Goal: Task Accomplishment & Management: Use online tool/utility

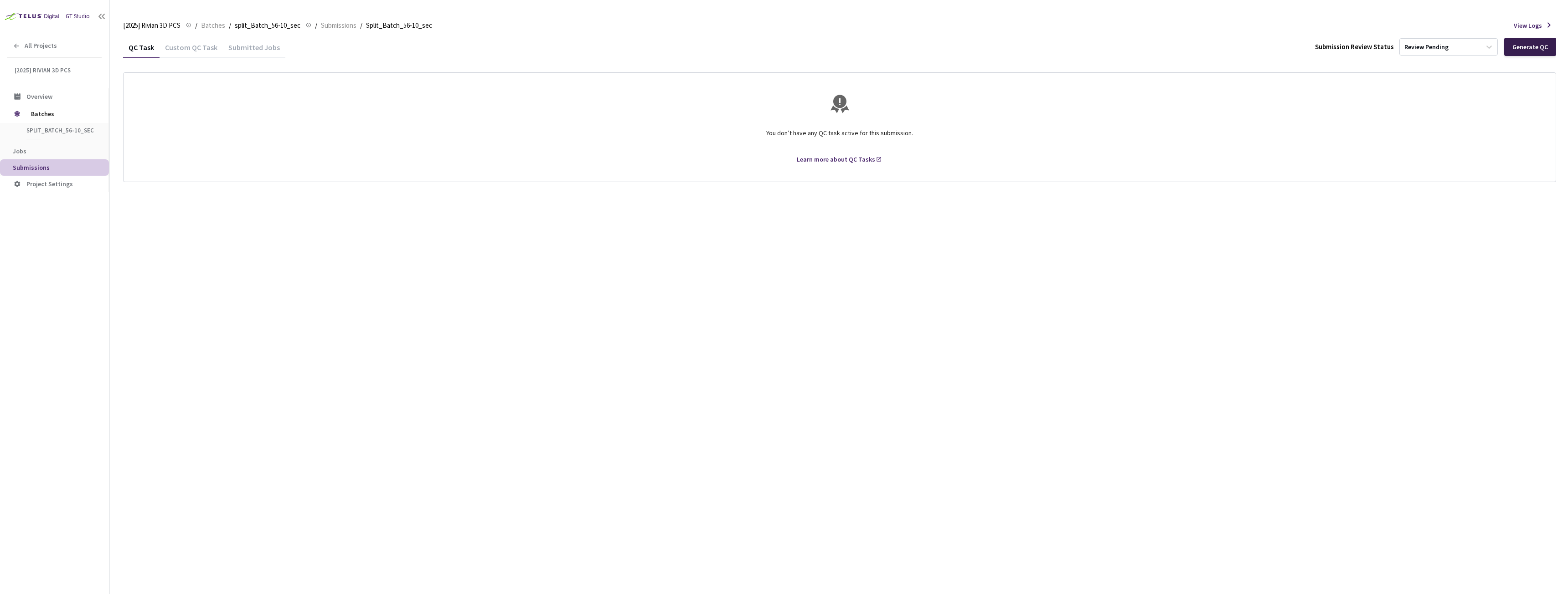
click at [1534, 39] on div "Generate QC" at bounding box center [1529, 47] width 52 height 18
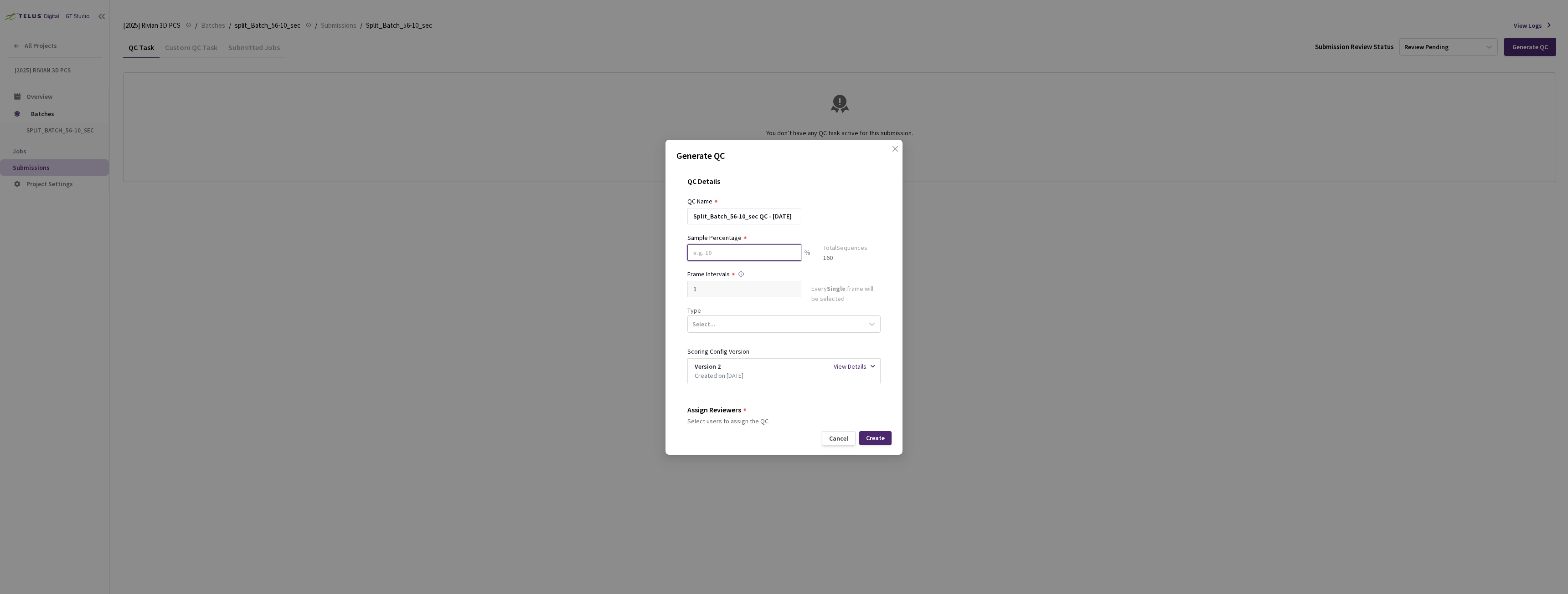
click at [726, 252] on input at bounding box center [744, 252] width 114 height 16
type input "20"
click at [726, 329] on div "Select..." at bounding box center [776, 328] width 176 height 15
click at [733, 411] on div "Segmentation 3D" at bounding box center [779, 414] width 186 height 16
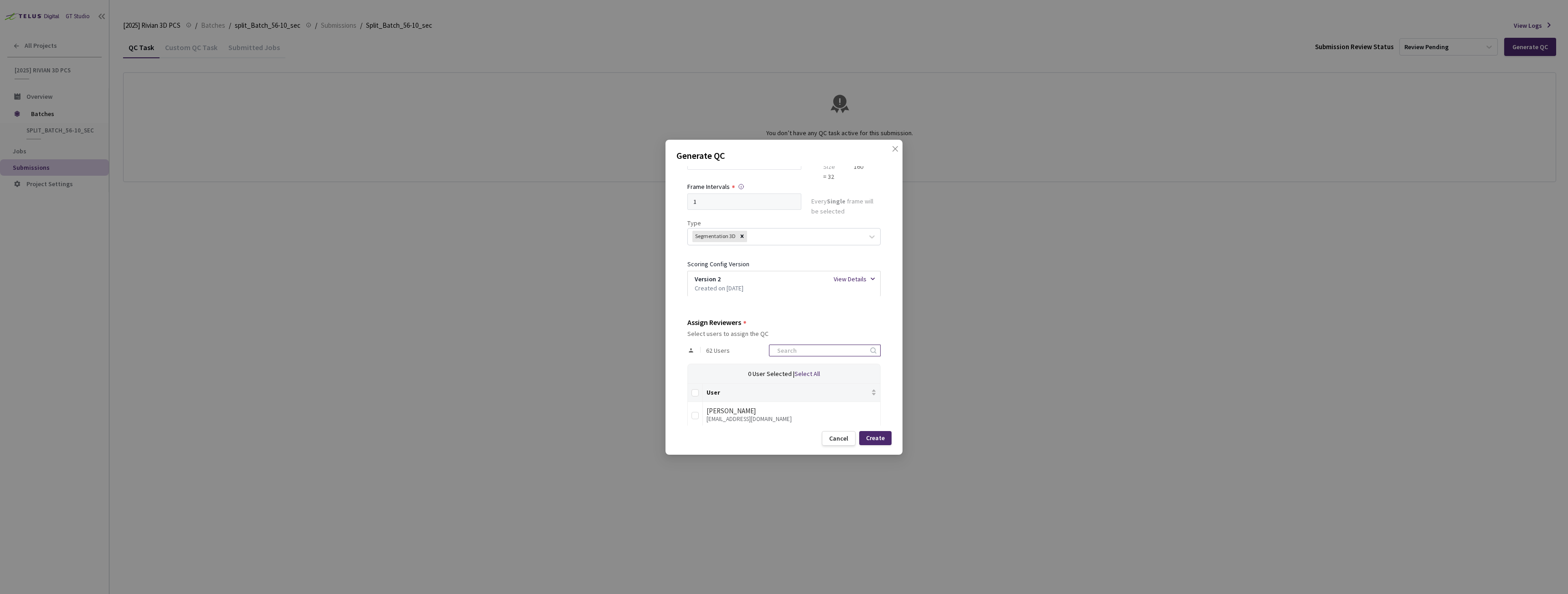
click at [833, 356] on input at bounding box center [820, 351] width 97 height 11
type input "rivian"
click at [695, 386] on th at bounding box center [695, 393] width 15 height 18
click at [696, 389] on input "Select all" at bounding box center [695, 392] width 7 height 7
checkbox input "true"
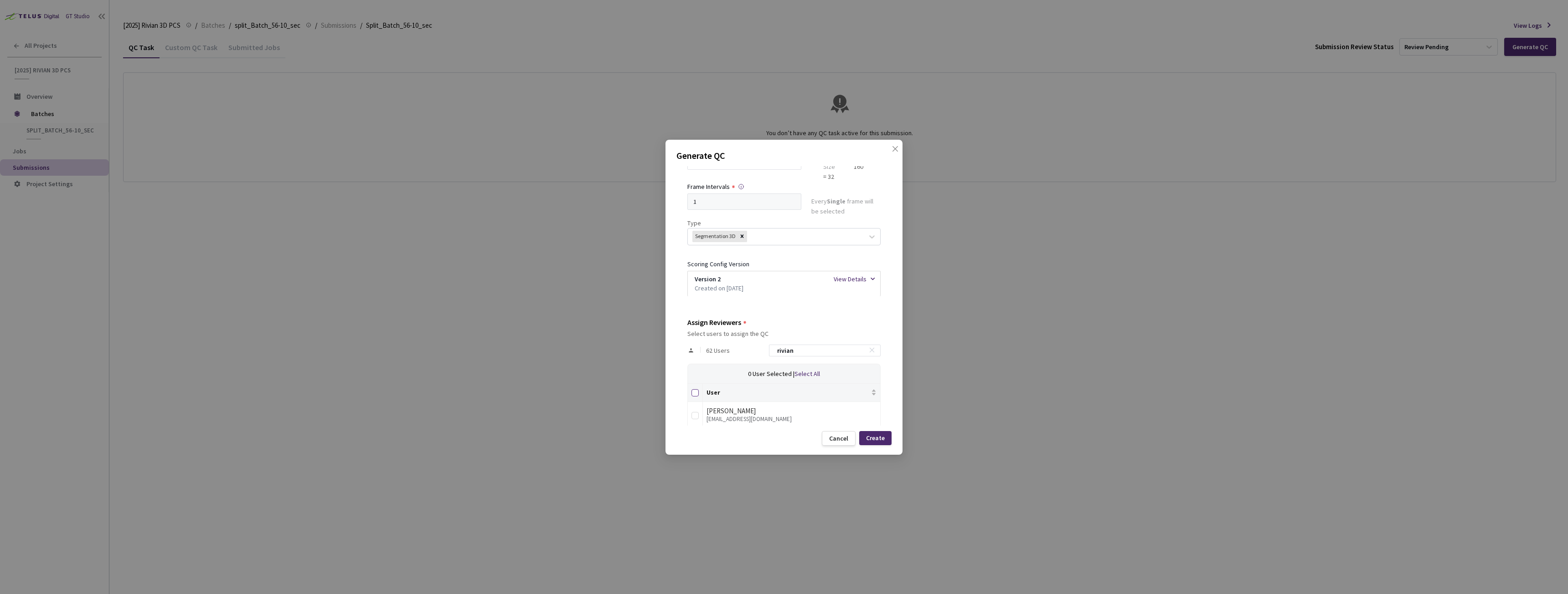
checkbox input "true"
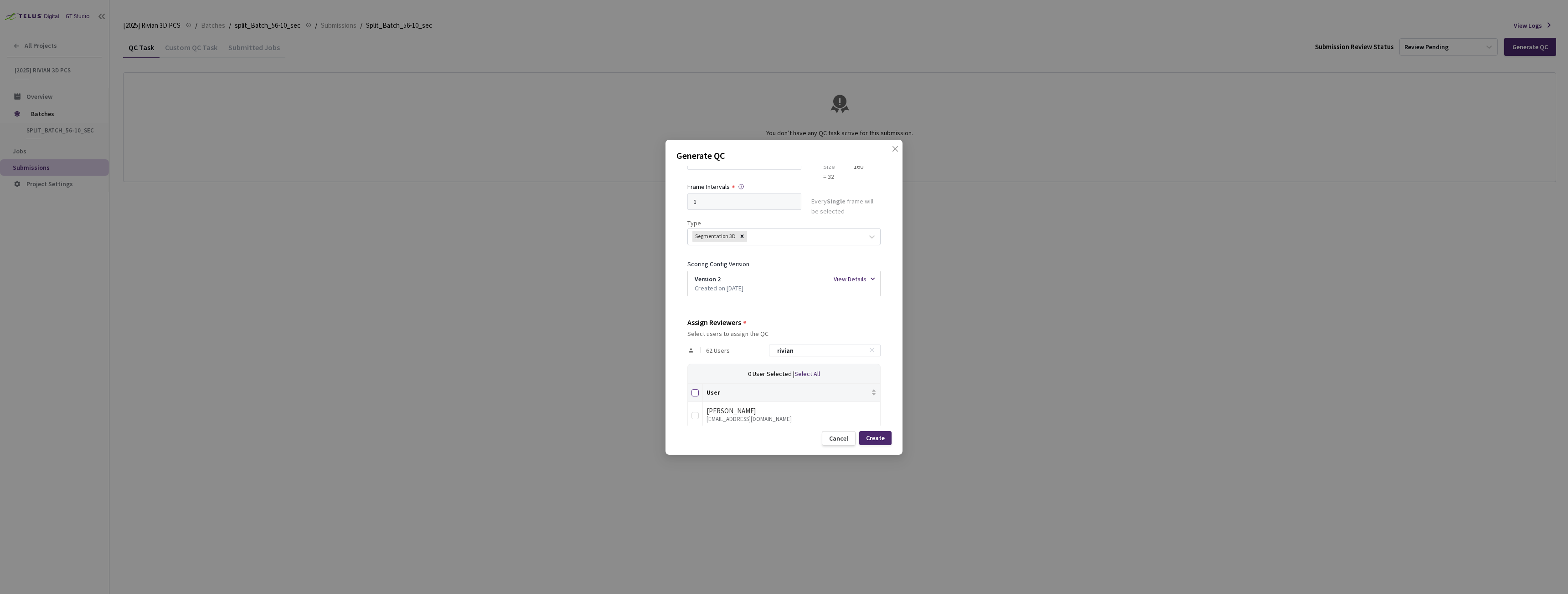
checkbox input "true"
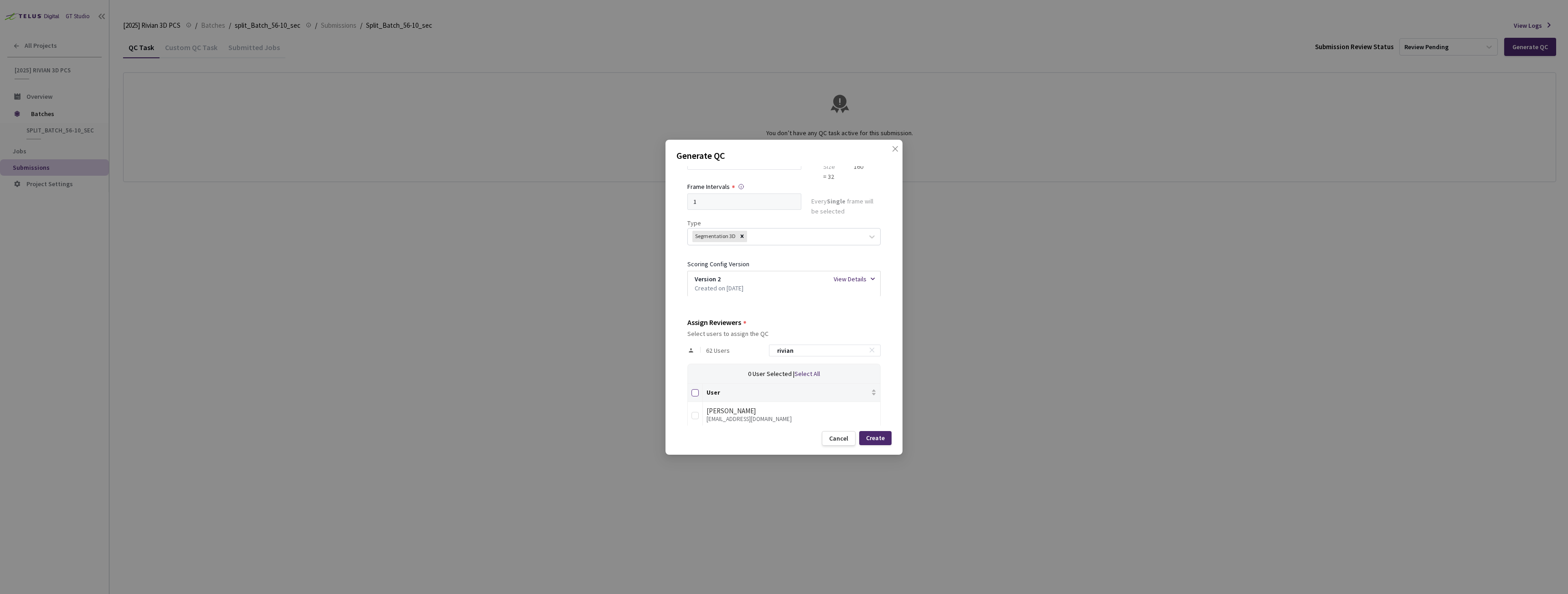
checkbox input "true"
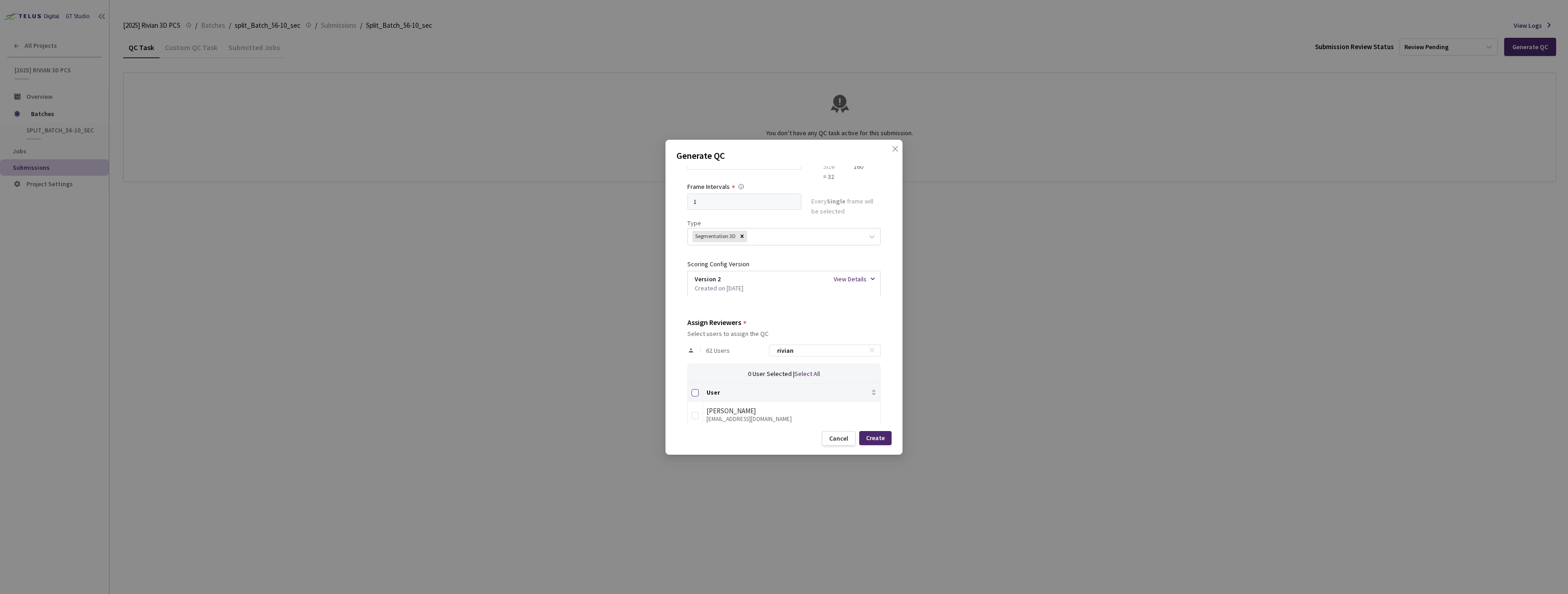
checkbox input "true"
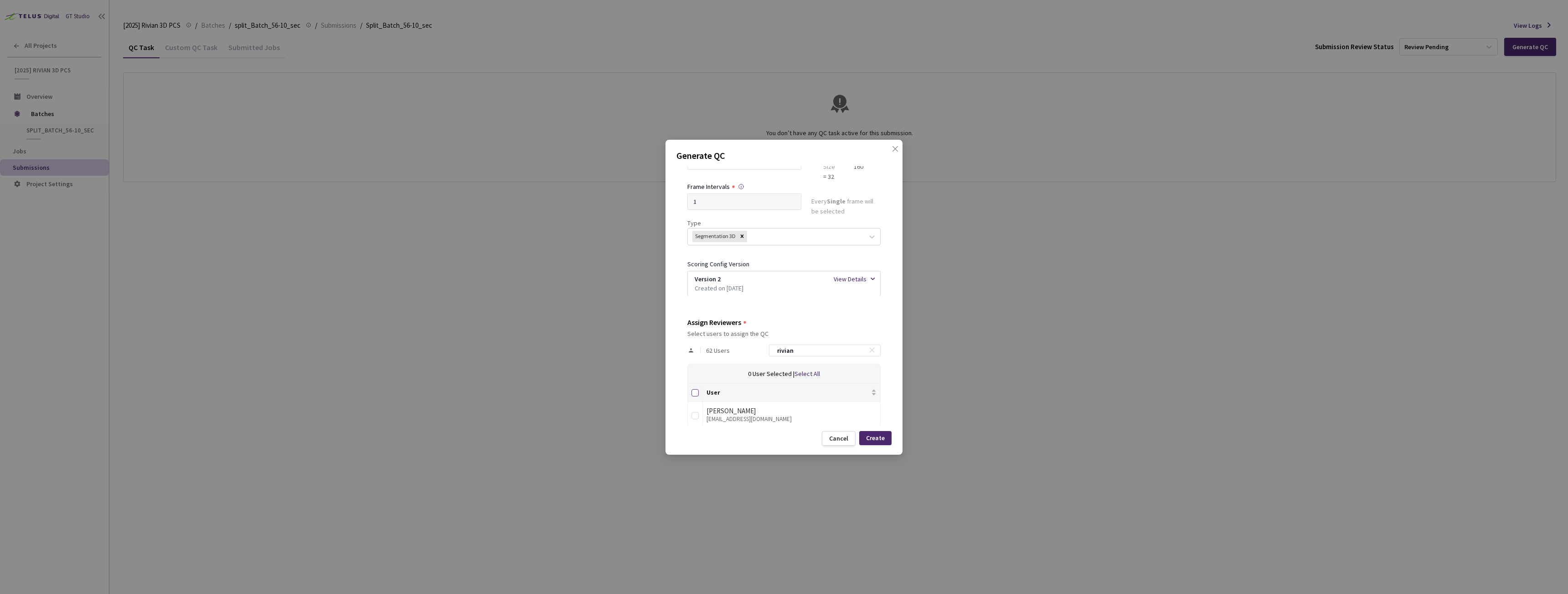
checkbox input "true"
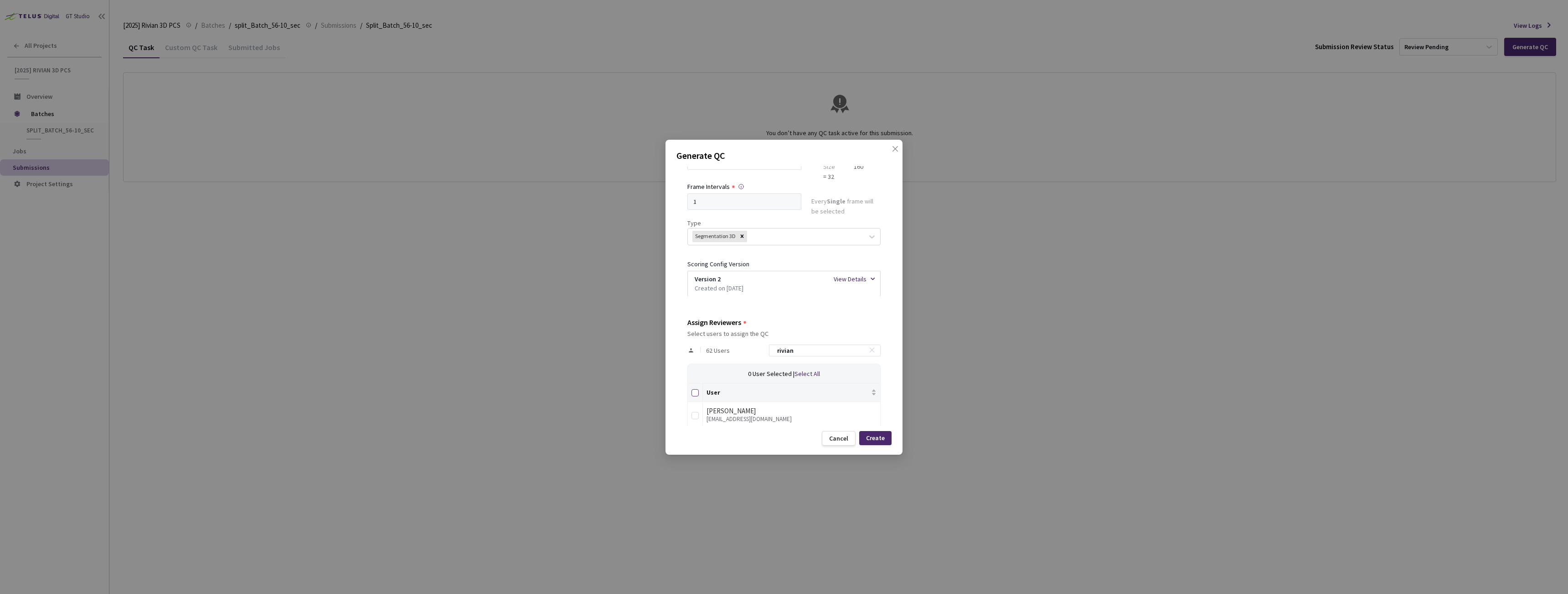
checkbox input "true"
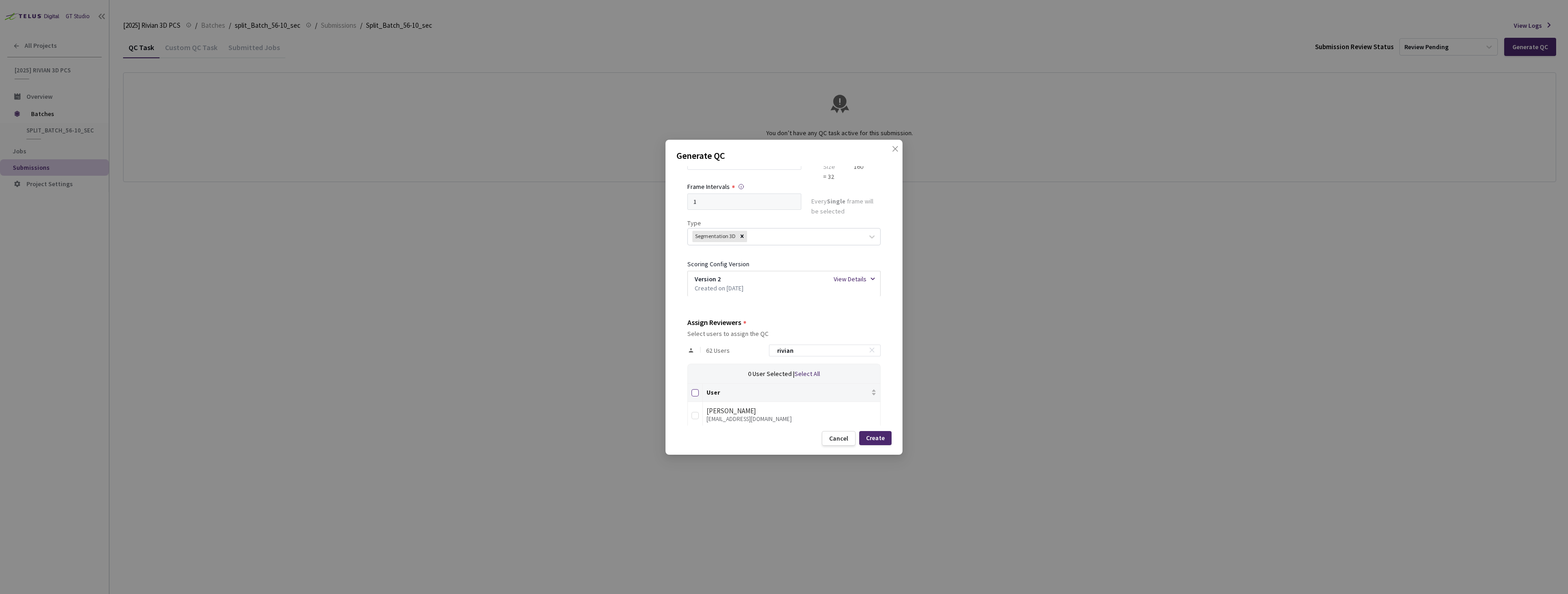
checkbox input "true"
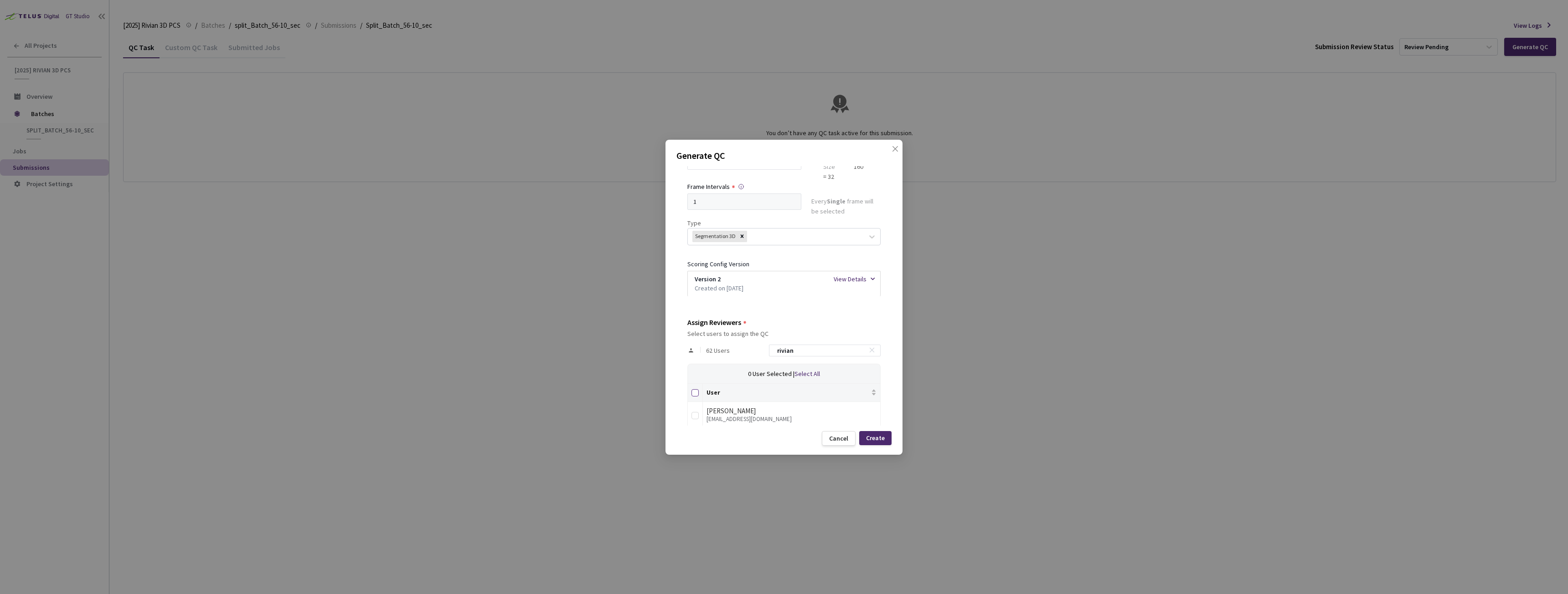
checkbox input "true"
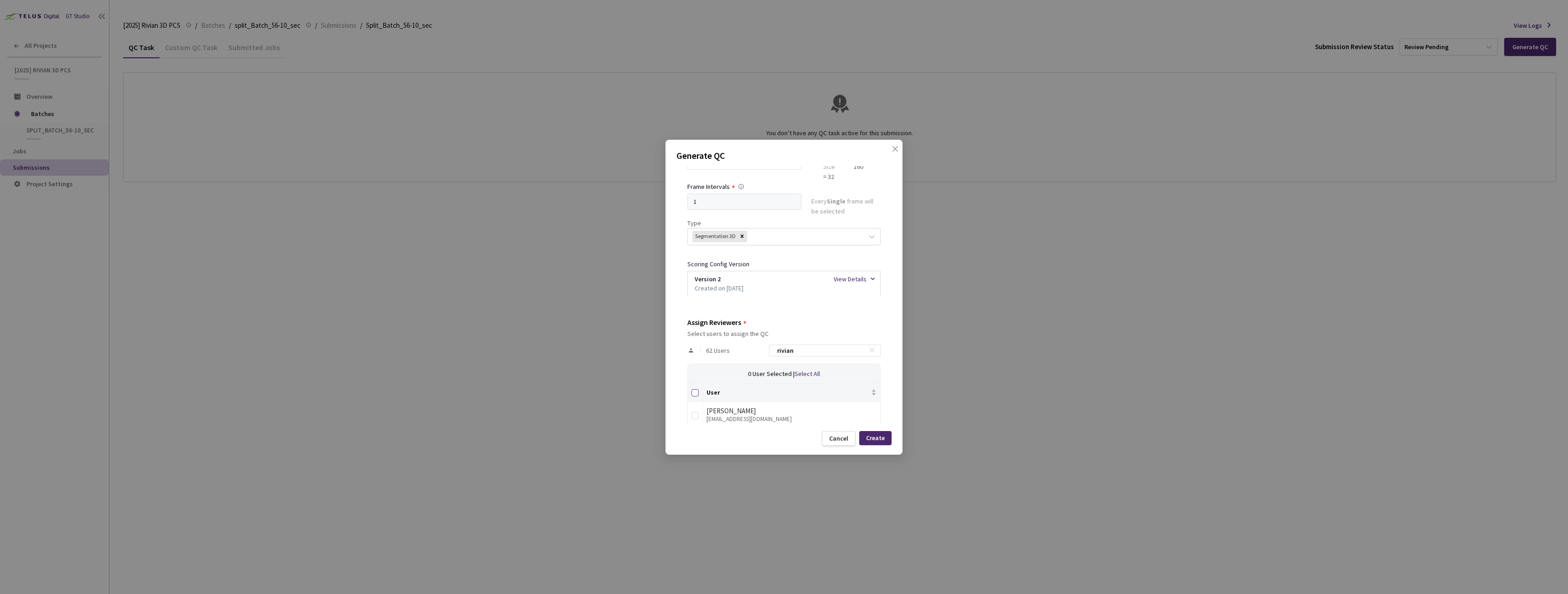
checkbox input "true"
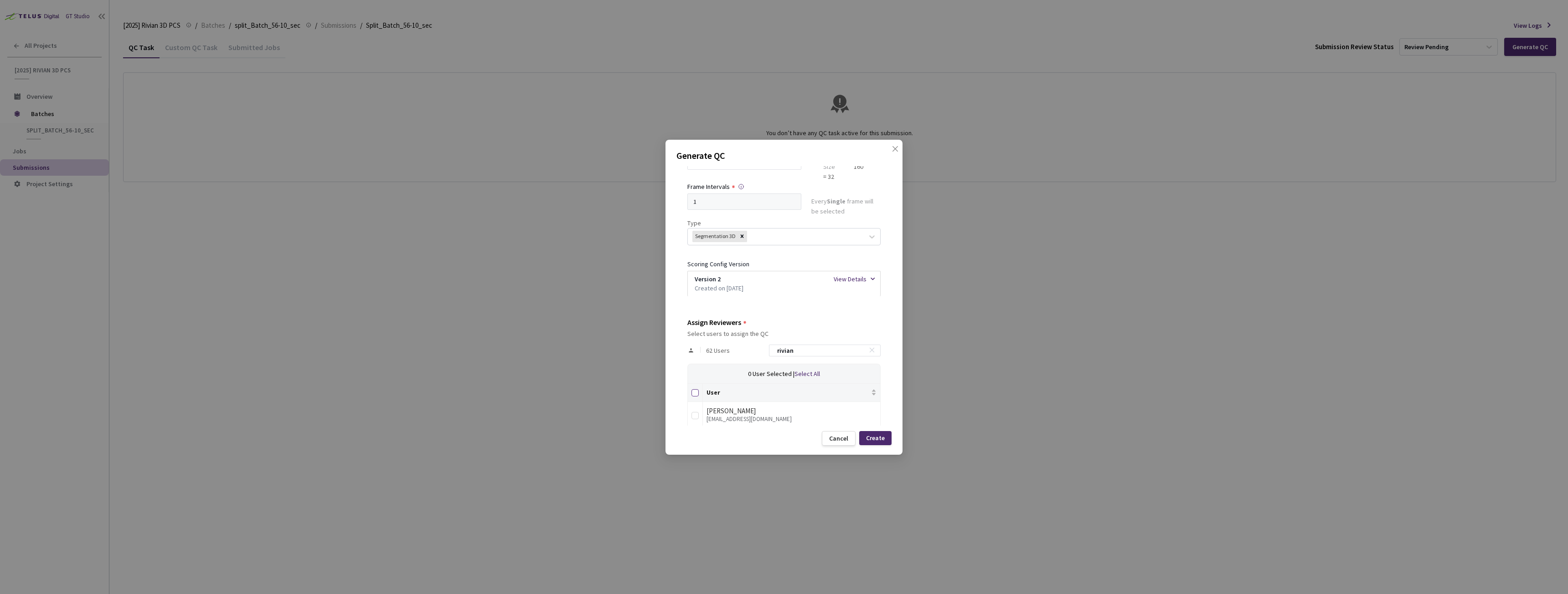
checkbox input "true"
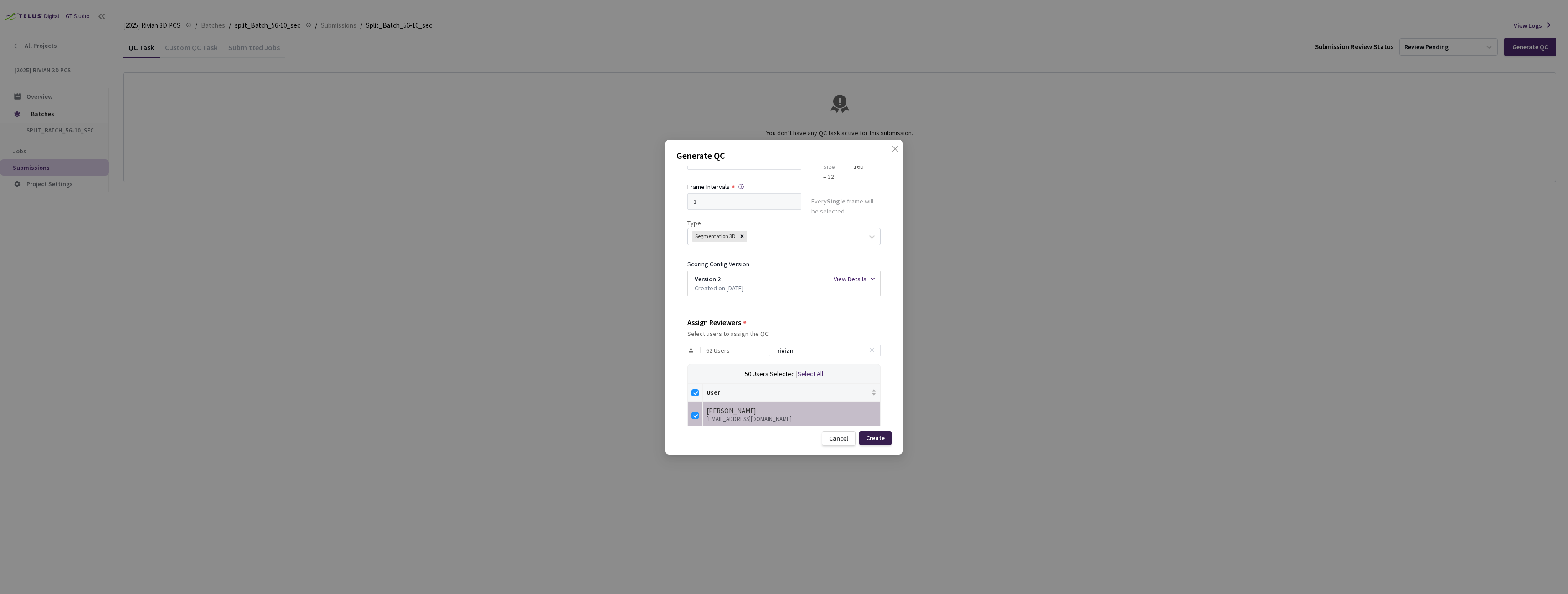
click at [884, 435] on div "Create" at bounding box center [875, 438] width 32 height 14
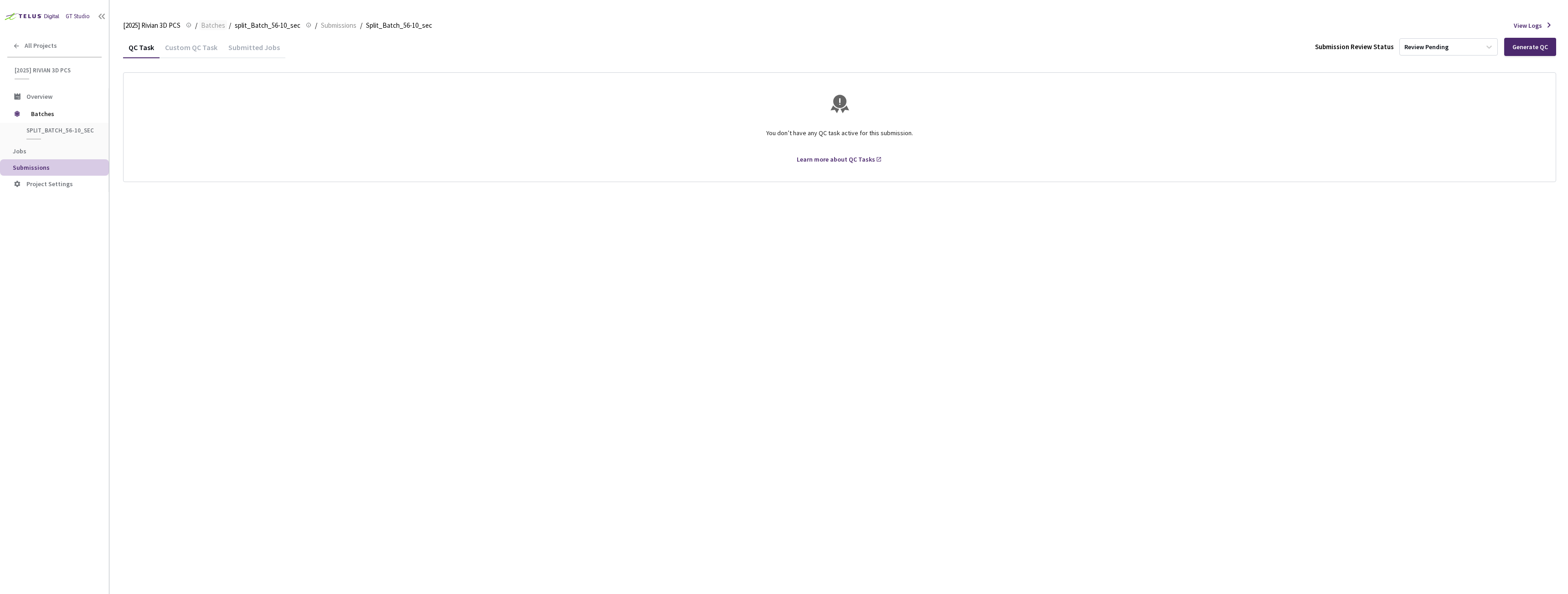
click at [221, 26] on span "Batches" at bounding box center [213, 25] width 24 height 11
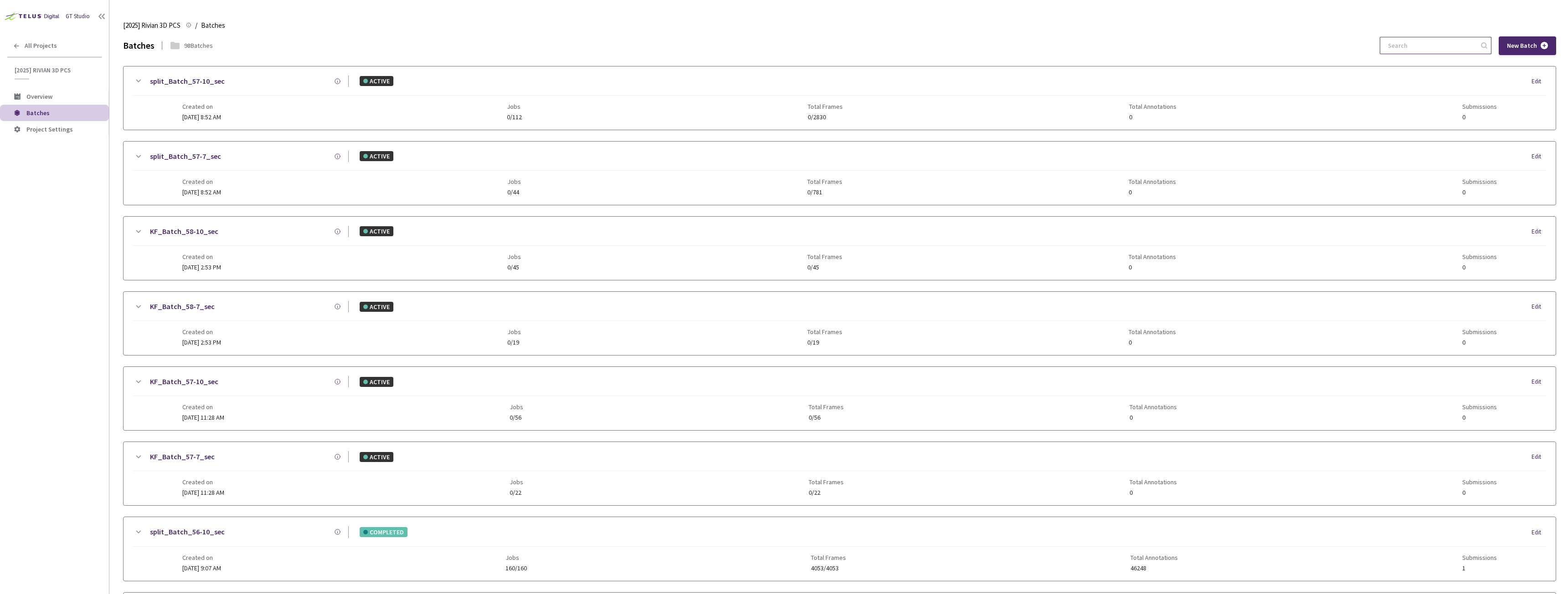
click at [1434, 38] on input at bounding box center [1431, 45] width 97 height 16
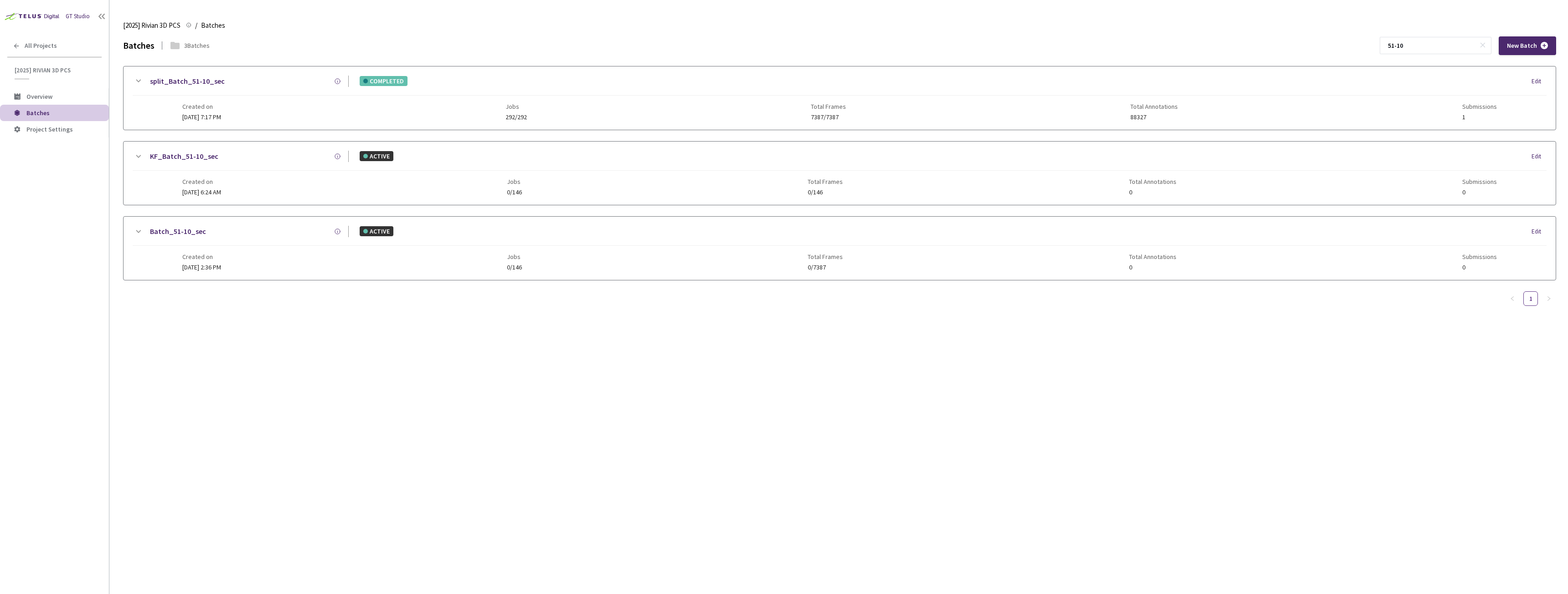
type input "51-10"
click at [198, 86] on link "split_Batch_51-10_sec" at bounding box center [187, 81] width 75 height 12
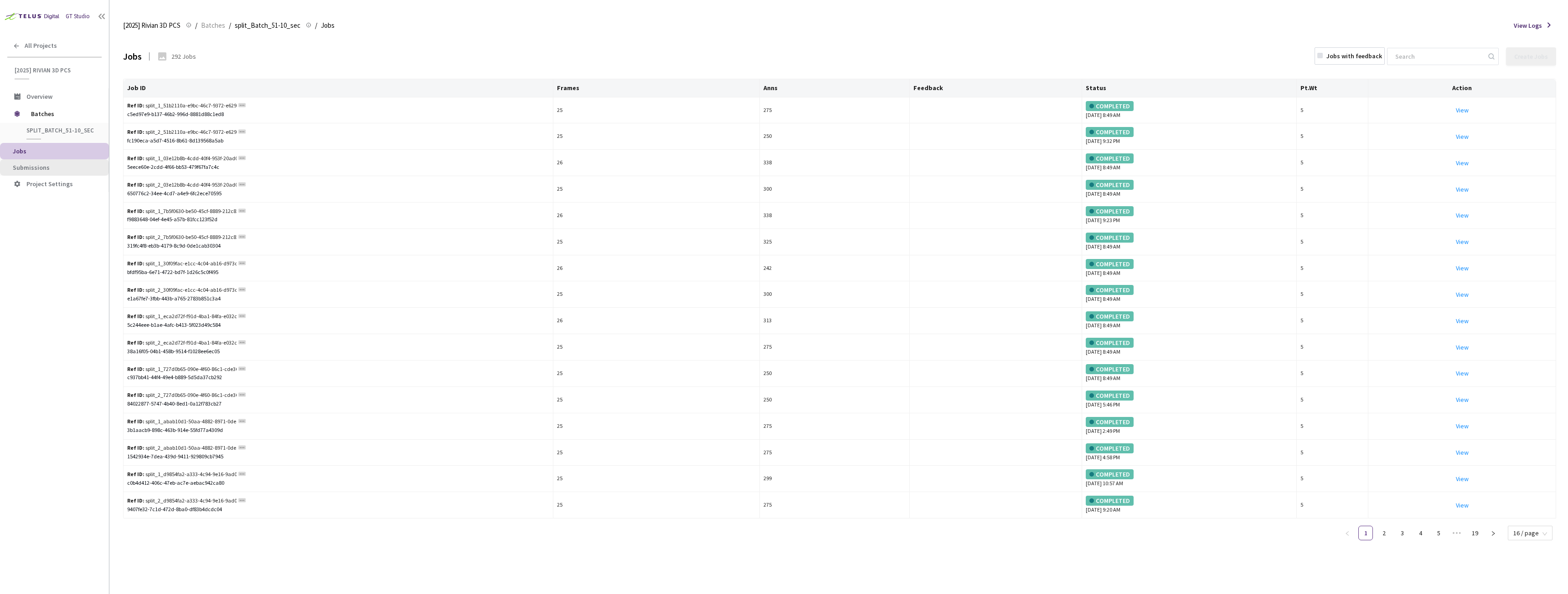
click at [27, 166] on span "Submissions" at bounding box center [32, 167] width 37 height 8
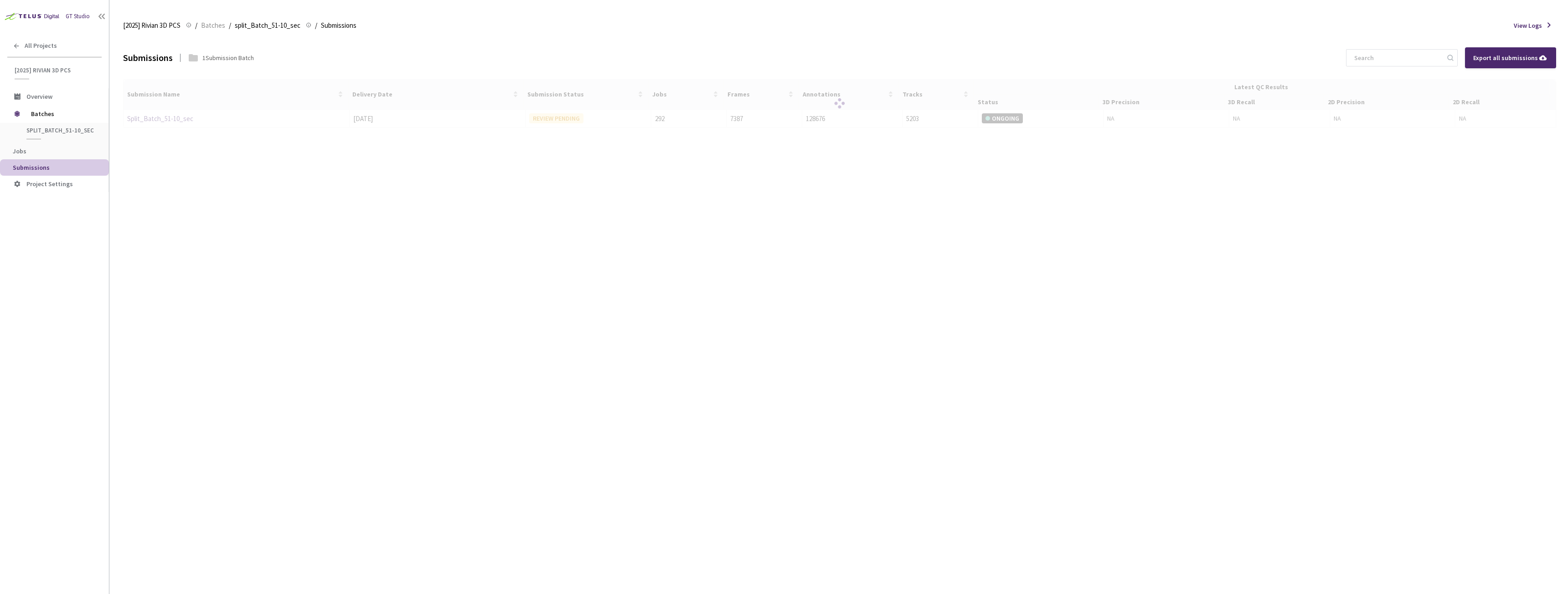
drag, startPoint x: 197, startPoint y: 129, endPoint x: 188, endPoint y: 126, distance: 9.5
click at [196, 129] on div "Submissions 1 Submission Batch Export all submissions Submission Name Delivery …" at bounding box center [840, 315] width 1433 height 558
click at [170, 123] on div at bounding box center [840, 104] width 1433 height 49
click at [177, 119] on div at bounding box center [840, 104] width 1433 height 49
click at [164, 119] on div at bounding box center [840, 104] width 1433 height 49
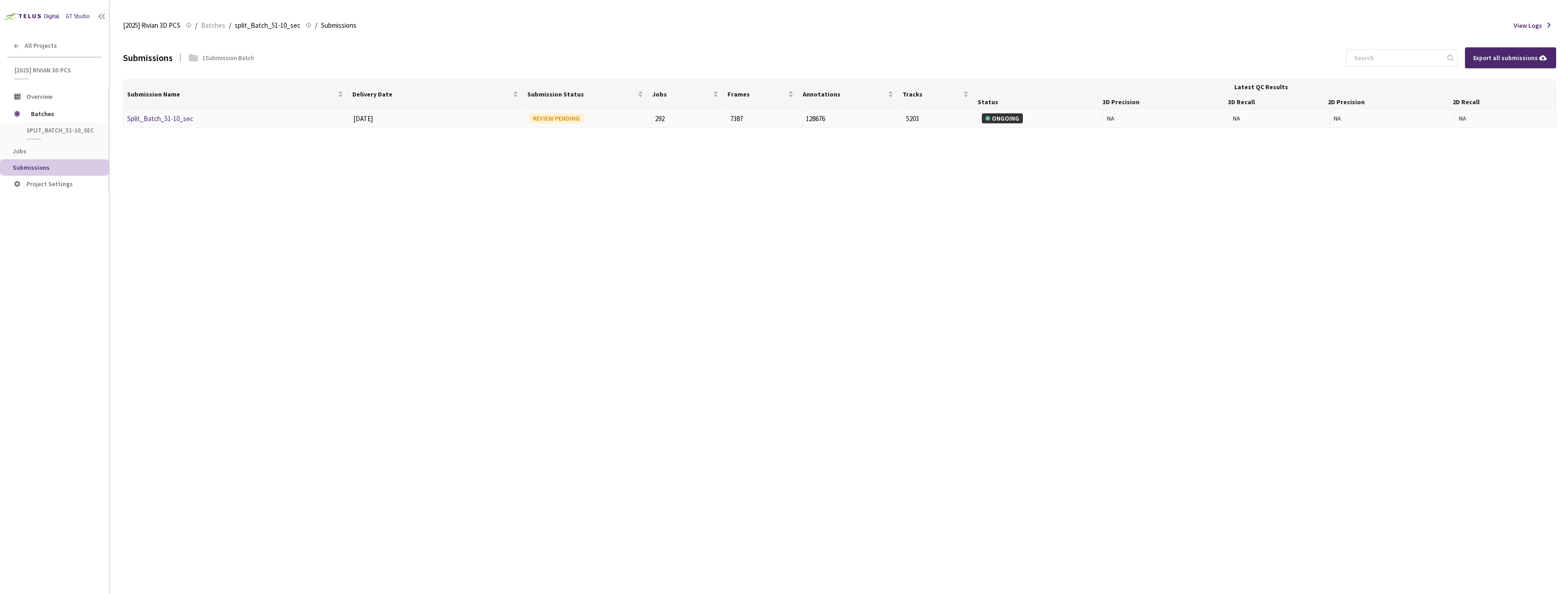
click at [164, 119] on link "Split_Batch_51-10_sec" at bounding box center [160, 118] width 66 height 8
